Goal: Find specific page/section: Find specific page/section

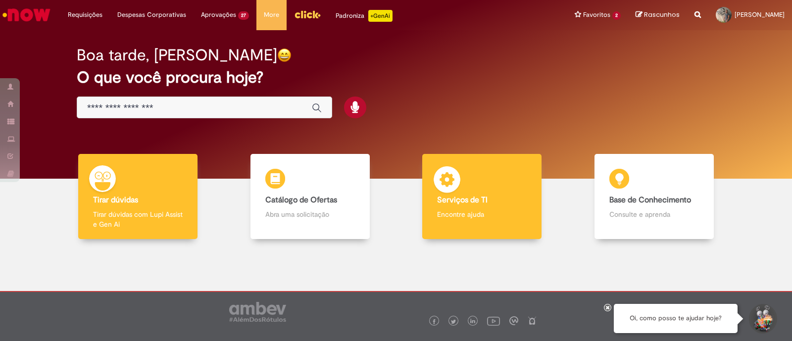
click at [470, 209] on p "Encontre ajuda" at bounding box center [482, 214] width 90 height 10
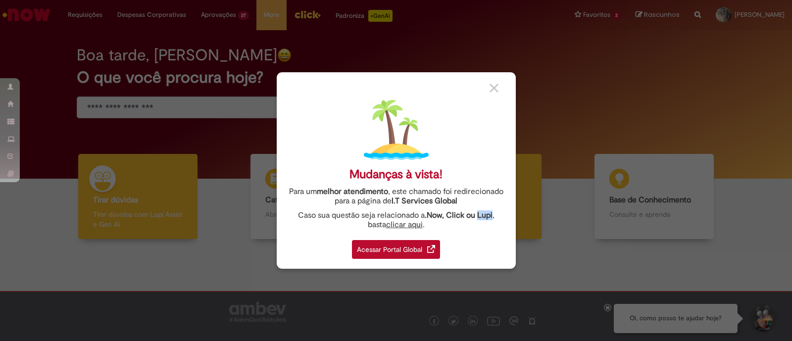
click at [470, 209] on div "Mudanças à vista! Para um melhor atendimento , este chamado foi redirecionado p…" at bounding box center [396, 170] width 239 height 197
click at [399, 254] on div "Acessar Portal Global" at bounding box center [396, 249] width 88 height 19
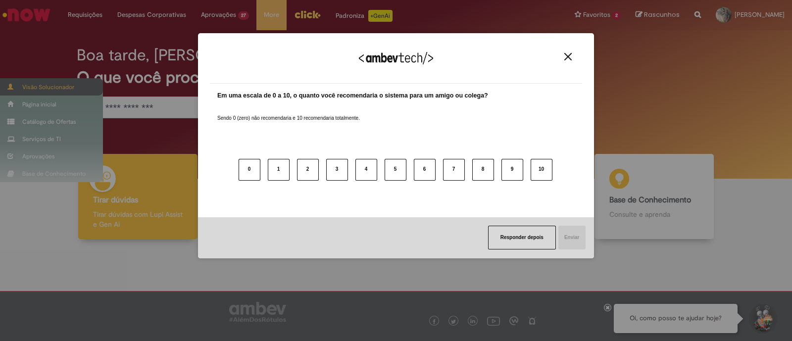
click at [44, 79] on div "Agradecemos seu feedback! Em uma escala de 0 a 10, o quanto você recomendaria o…" at bounding box center [396, 170] width 792 height 341
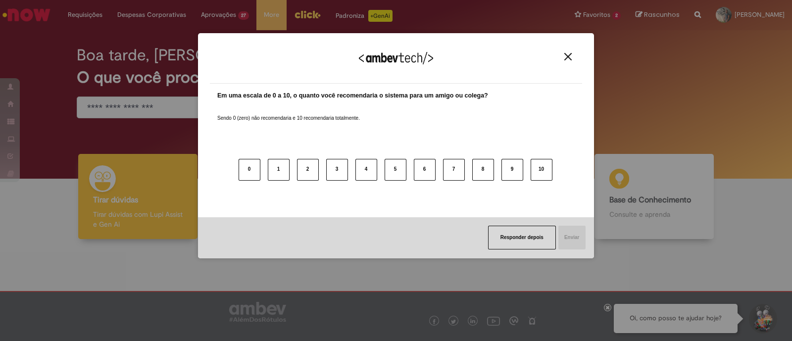
click at [567, 56] on img "Close" at bounding box center [568, 56] width 7 height 7
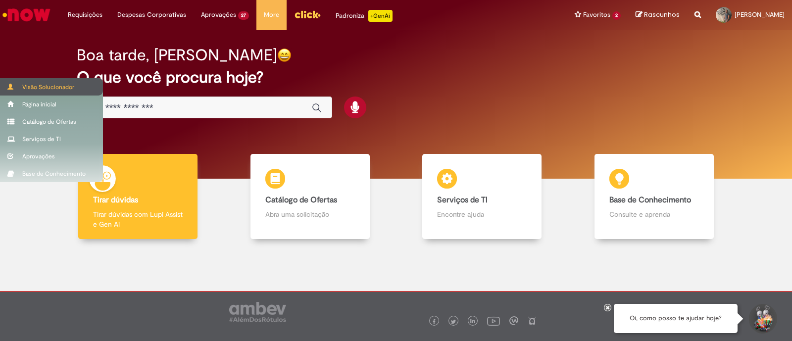
click at [42, 85] on div "Visão Solucionador" at bounding box center [51, 86] width 103 height 17
